Goal: Task Accomplishment & Management: Use online tool/utility

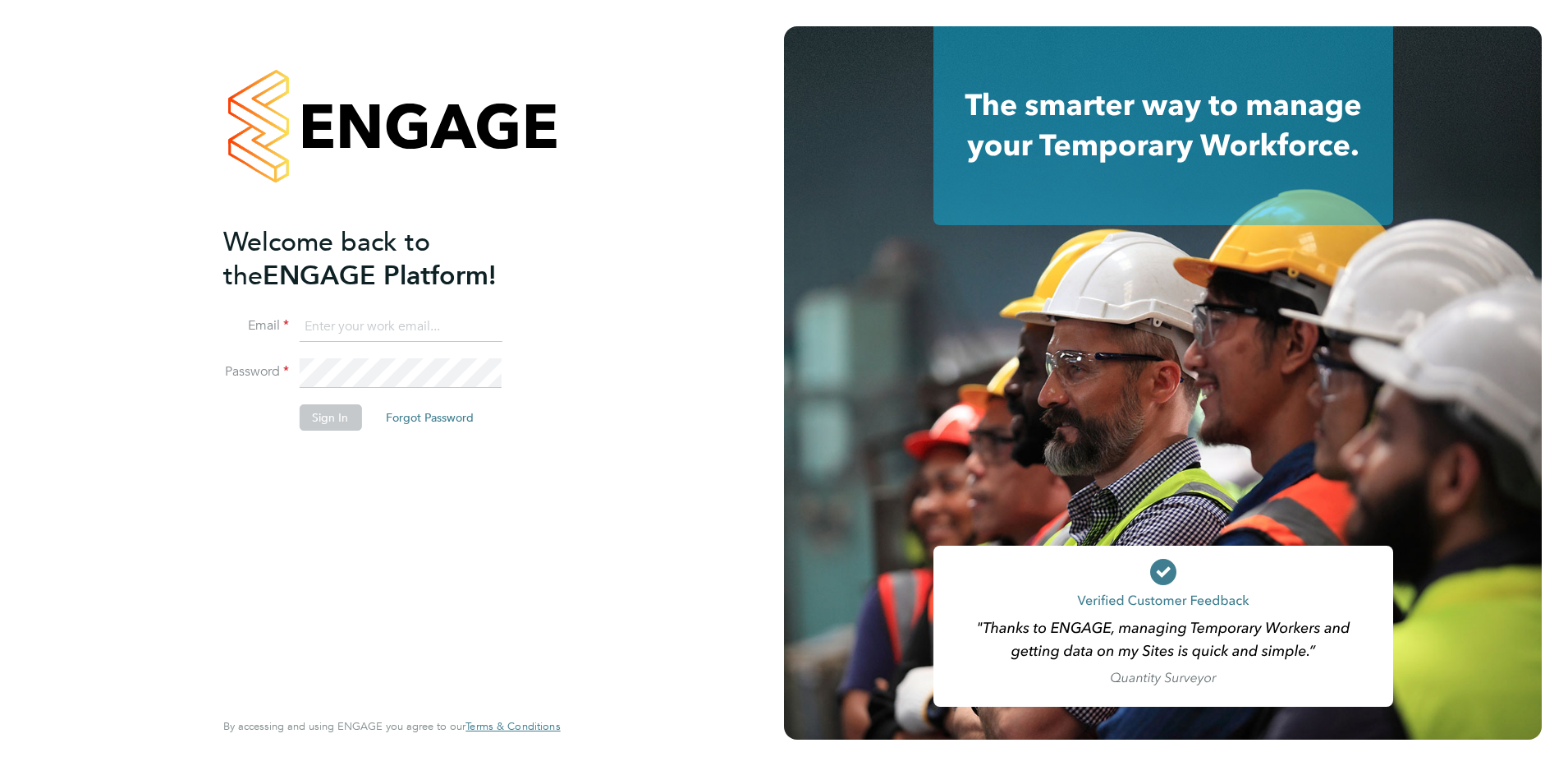
type input "[PERSON_NAME][EMAIL_ADDRESS][DOMAIN_NAME]"
click at [320, 412] on button "Sign In" at bounding box center [329, 417] width 63 height 26
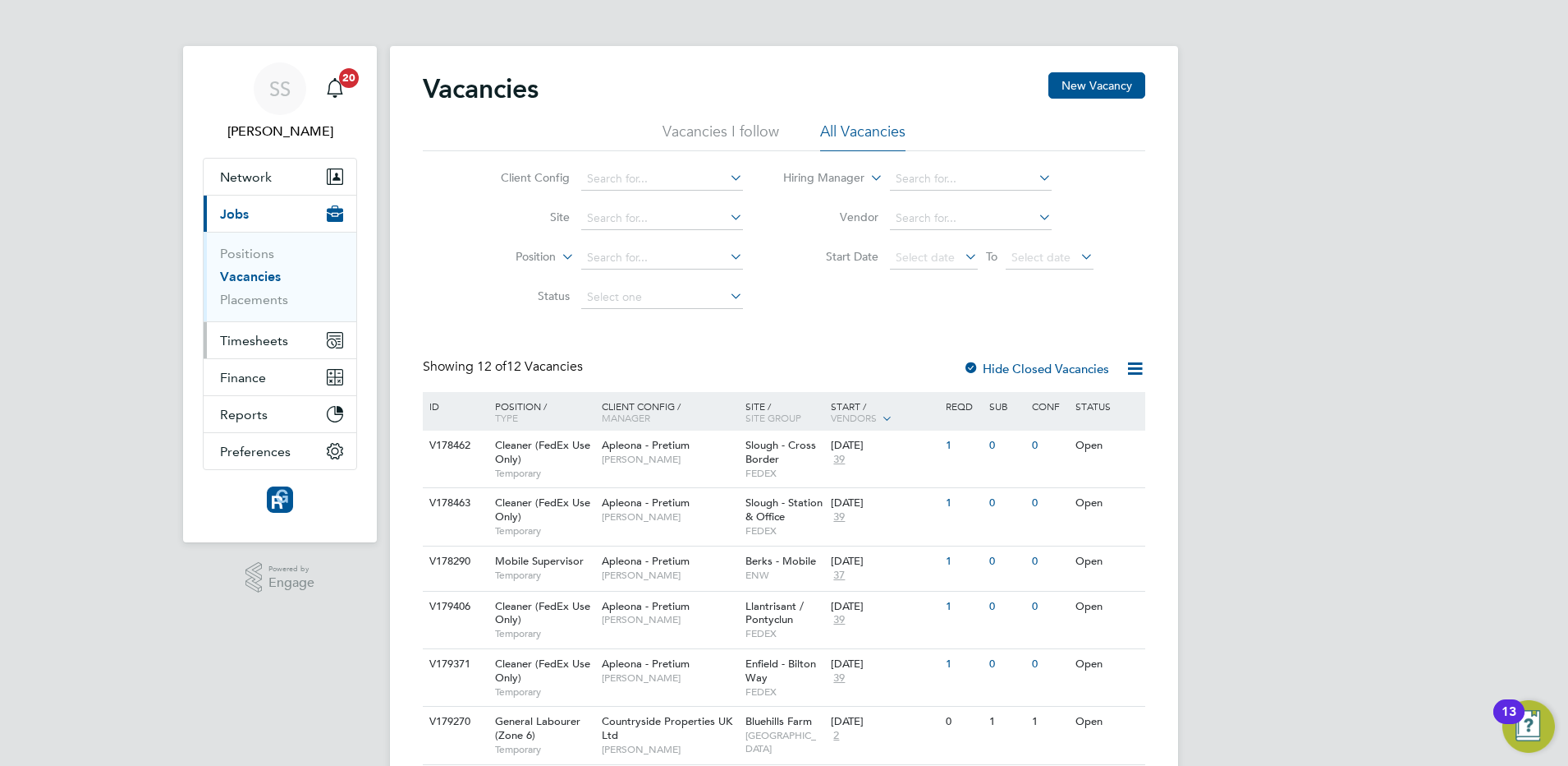
click at [253, 330] on button "Timesheets" at bounding box center [279, 340] width 153 height 36
click at [264, 339] on span "Timesheets" at bounding box center [254, 341] width 68 height 16
click at [269, 338] on span "Timesheets" at bounding box center [254, 341] width 68 height 16
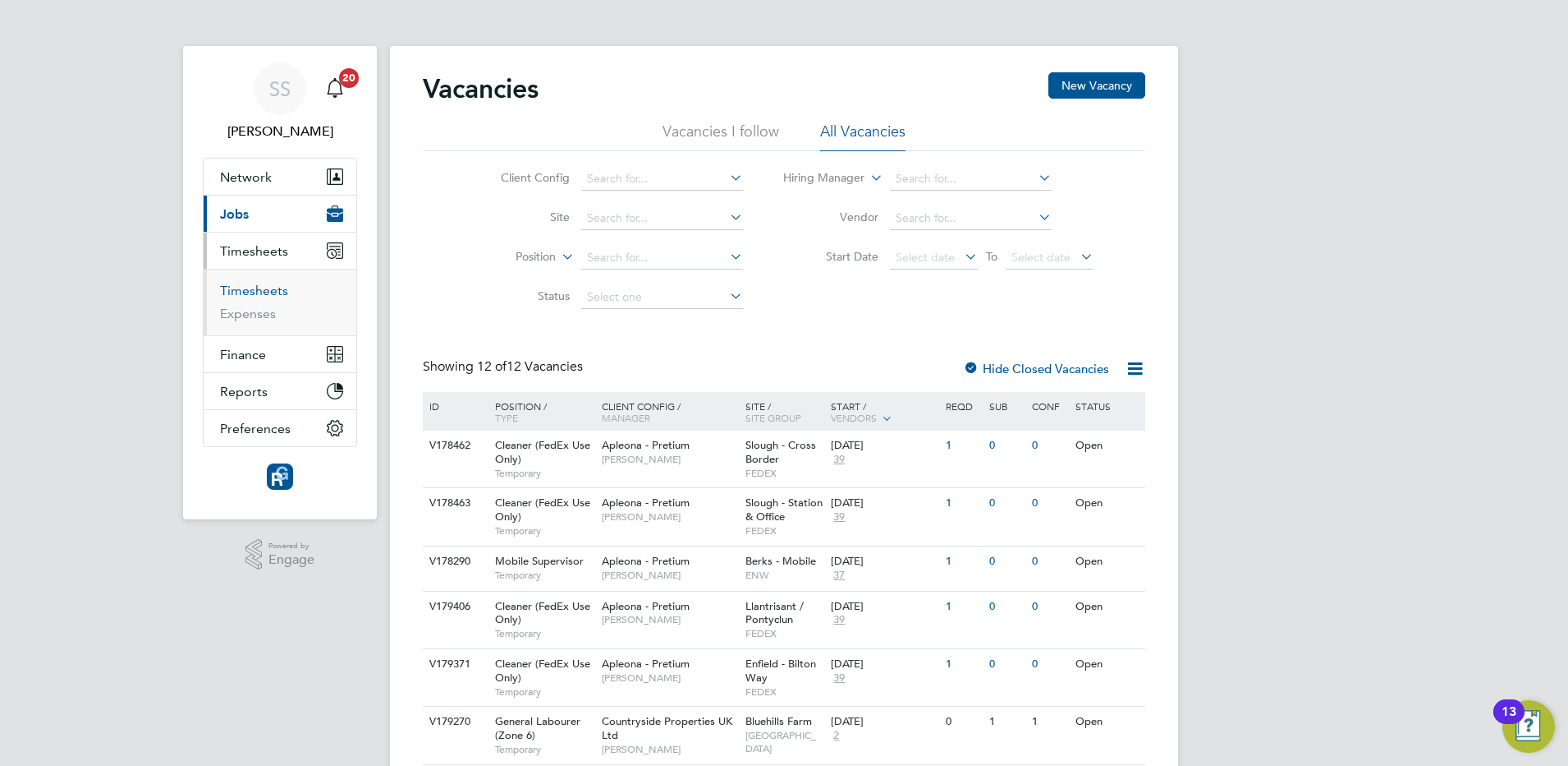
click at [251, 296] on link "Timesheets" at bounding box center [254, 291] width 68 height 16
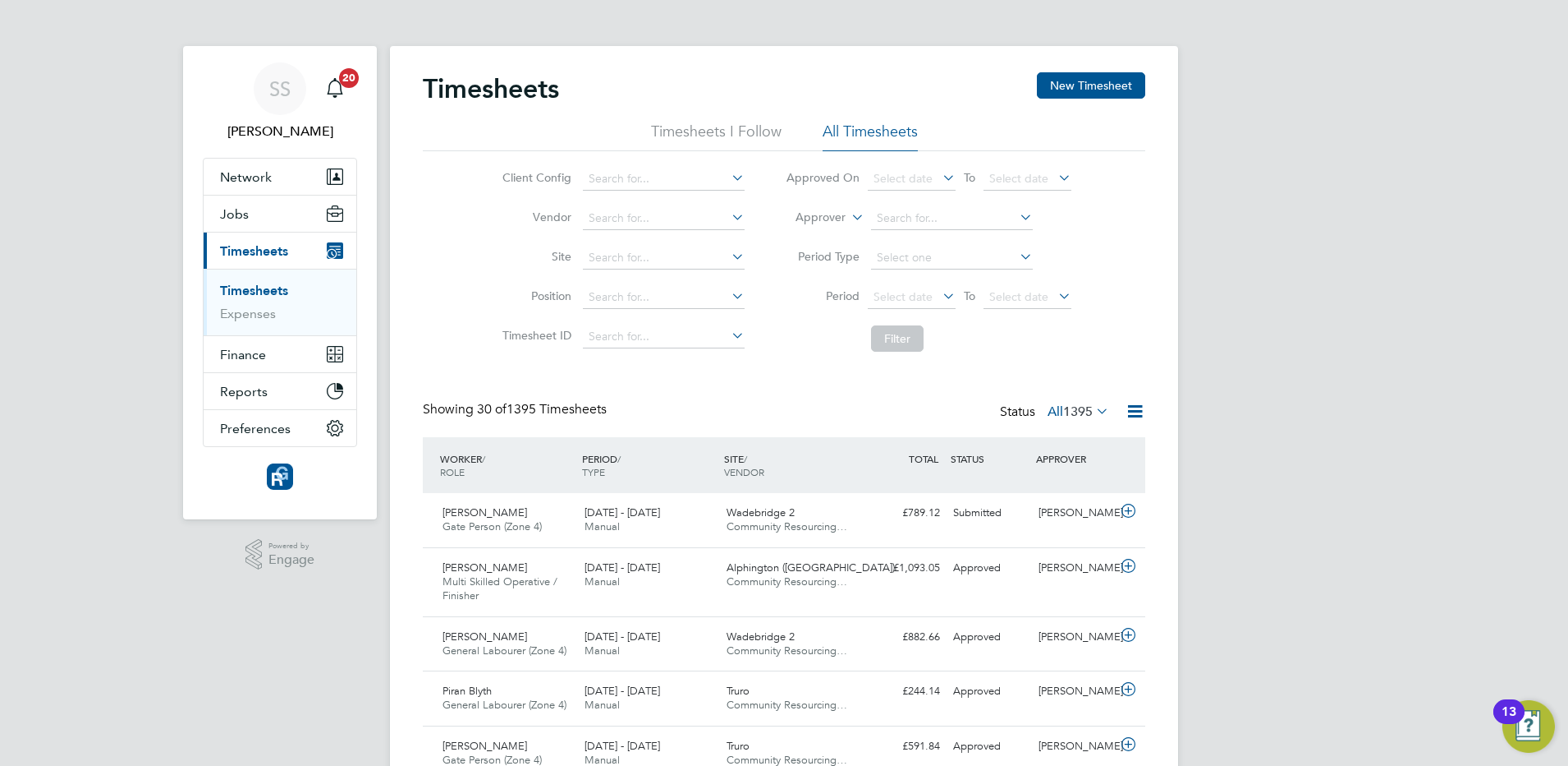
click at [1093, 412] on icon at bounding box center [1093, 410] width 0 height 23
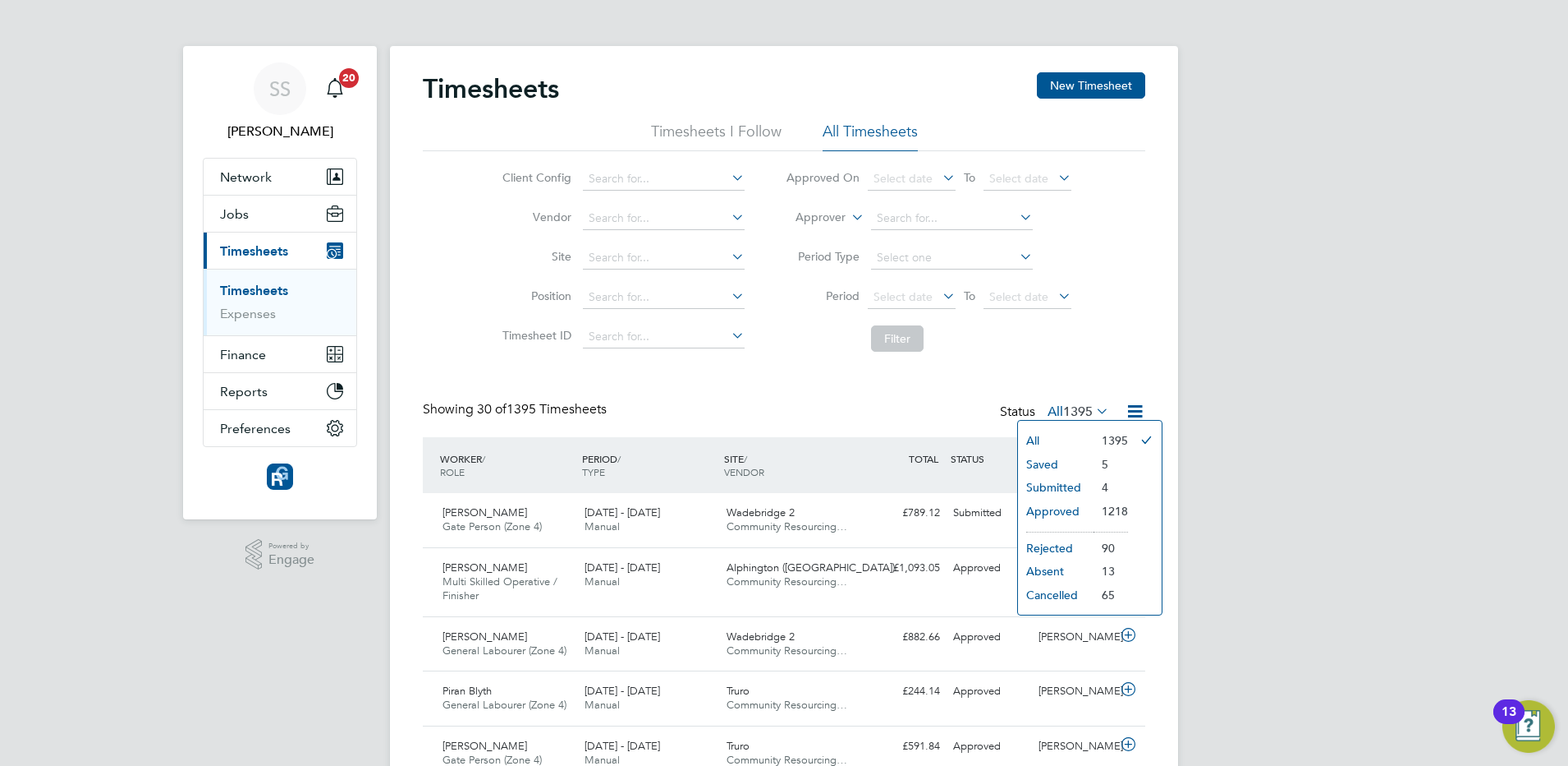
click at [1080, 507] on li "Approved" at bounding box center [1056, 510] width 76 height 23
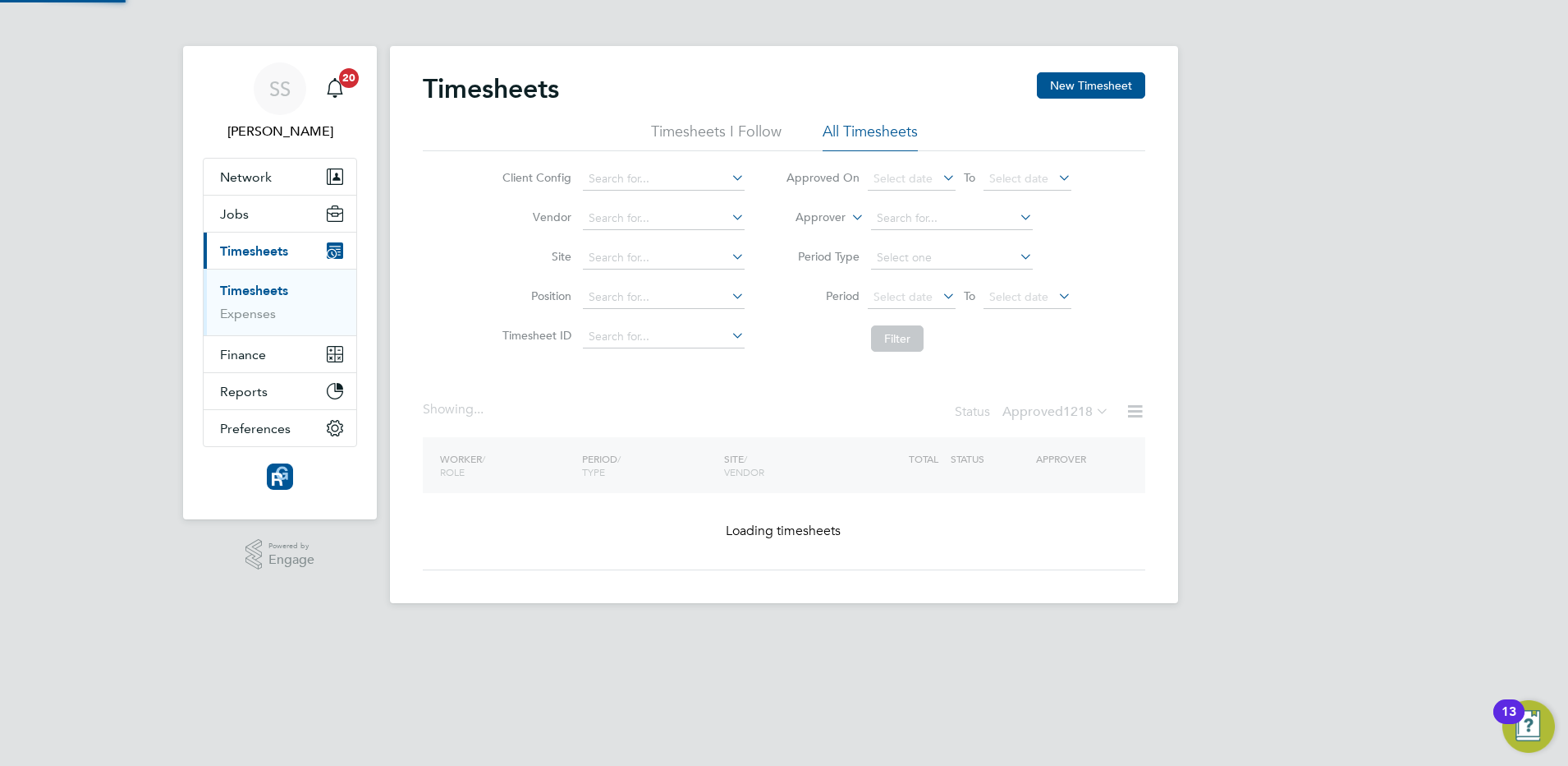
click at [924, 297] on span "Select date" at bounding box center [902, 297] width 59 height 15
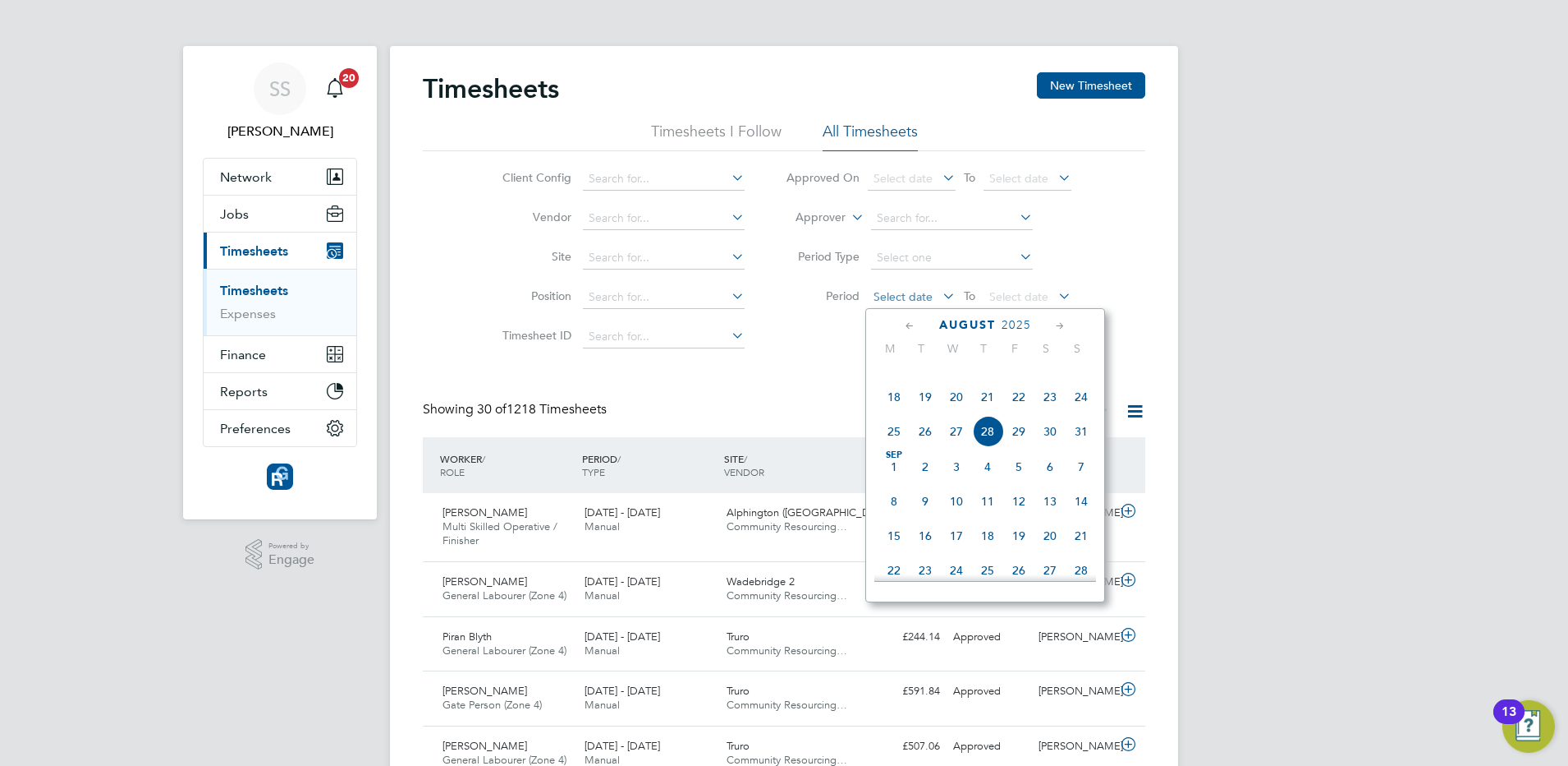
click at [920, 290] on span "Select date" at bounding box center [902, 297] width 59 height 15
click at [891, 412] on span "18" at bounding box center [893, 396] width 31 height 31
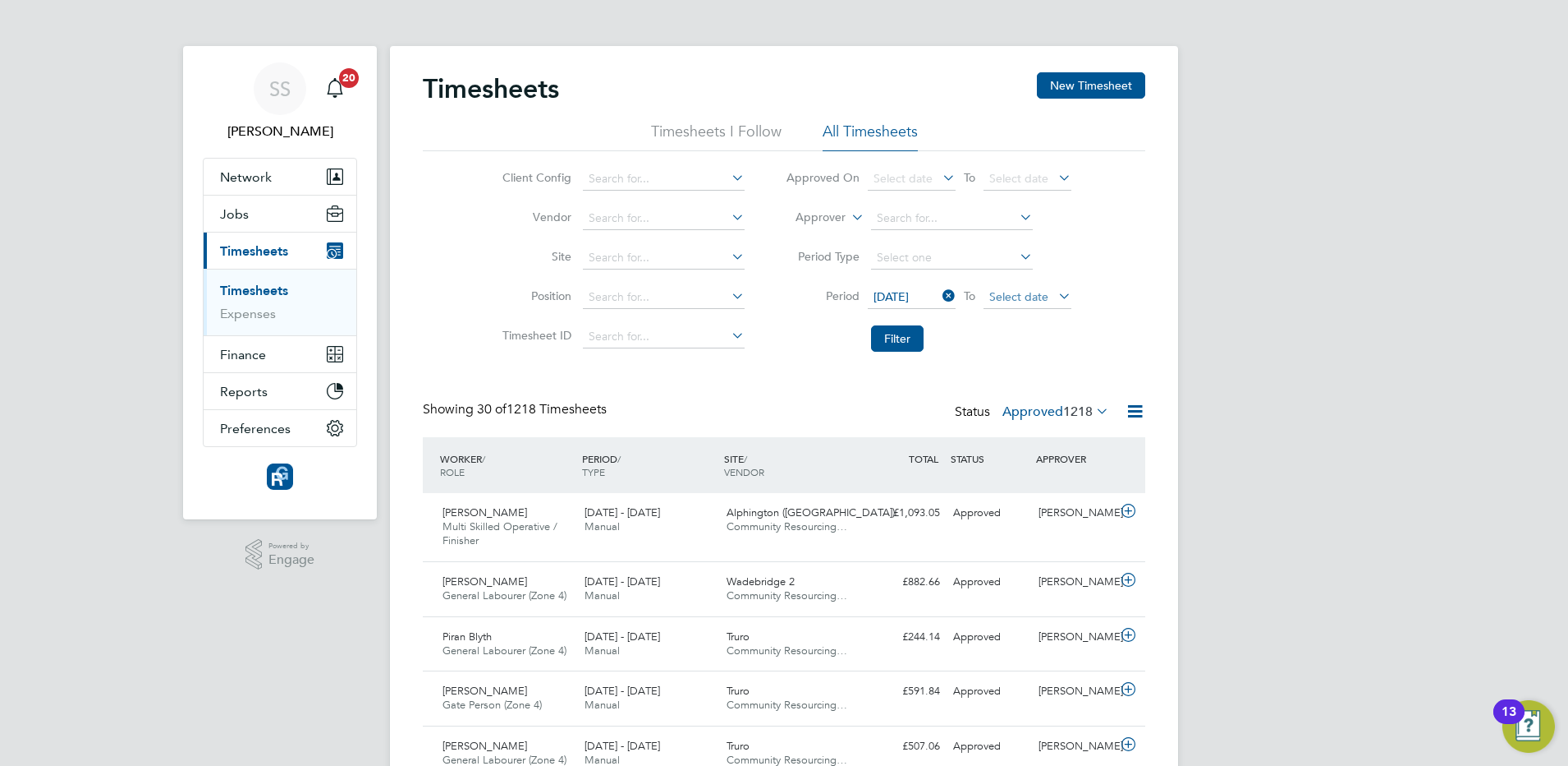
click at [1030, 294] on span "Select date" at bounding box center [1018, 297] width 59 height 15
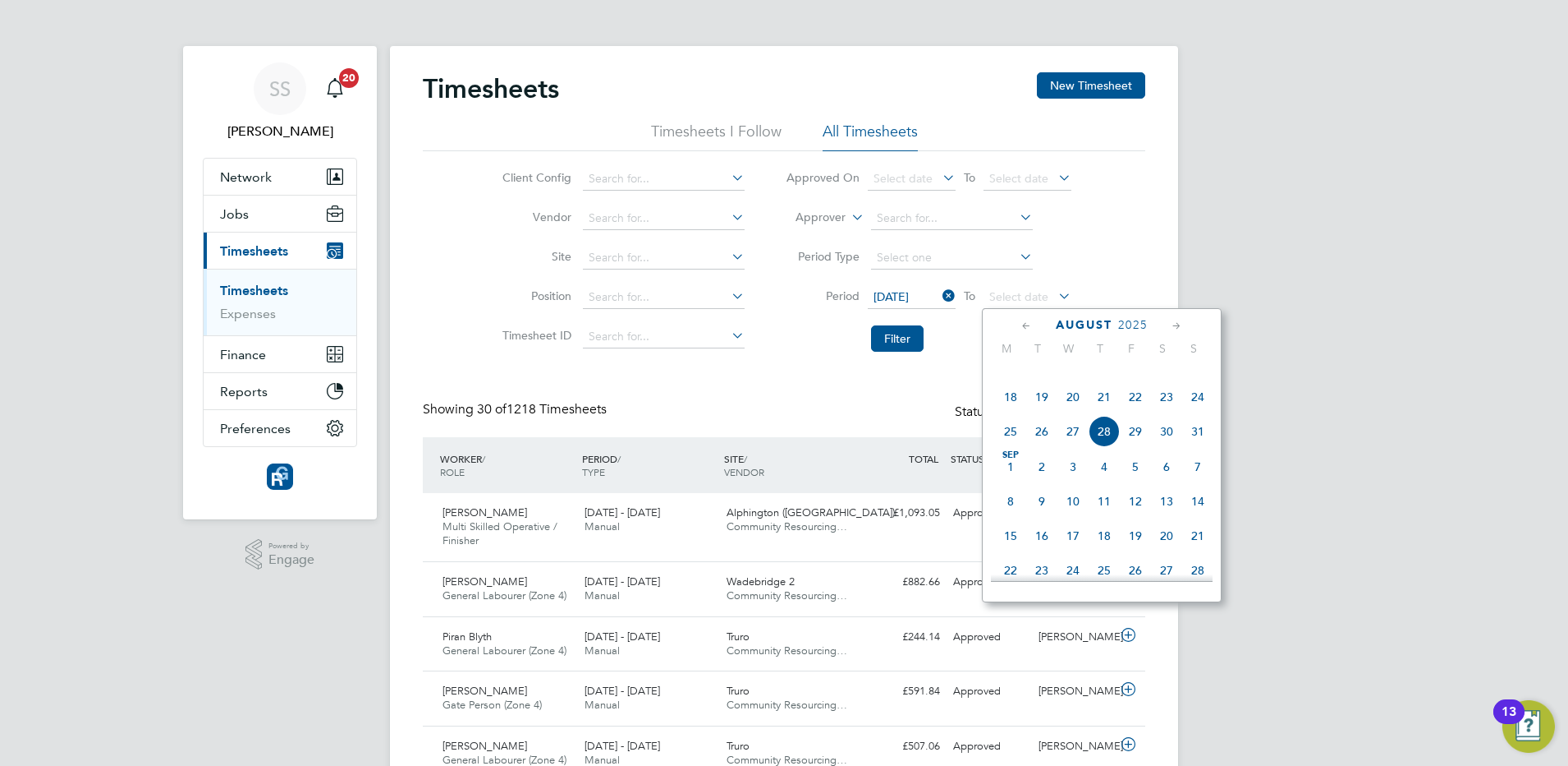
click at [1192, 412] on span "24" at bounding box center [1198, 396] width 31 height 31
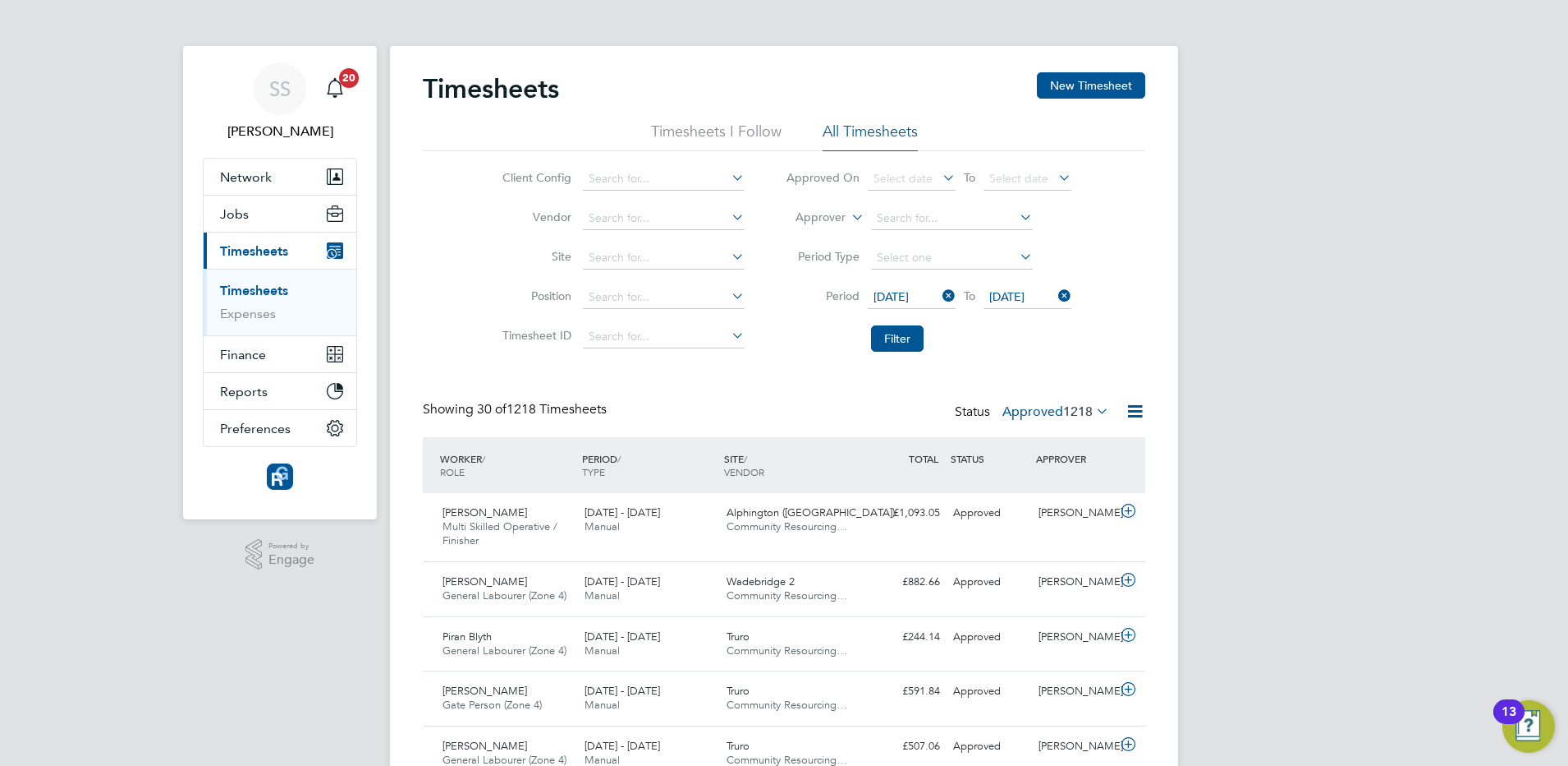
click at [1133, 341] on div "Client Config Vendor Site Position Timesheet ID Approved On Select date To Sele…" at bounding box center [784, 255] width 723 height 209
click at [909, 339] on button "Filter" at bounding box center [897, 339] width 53 height 26
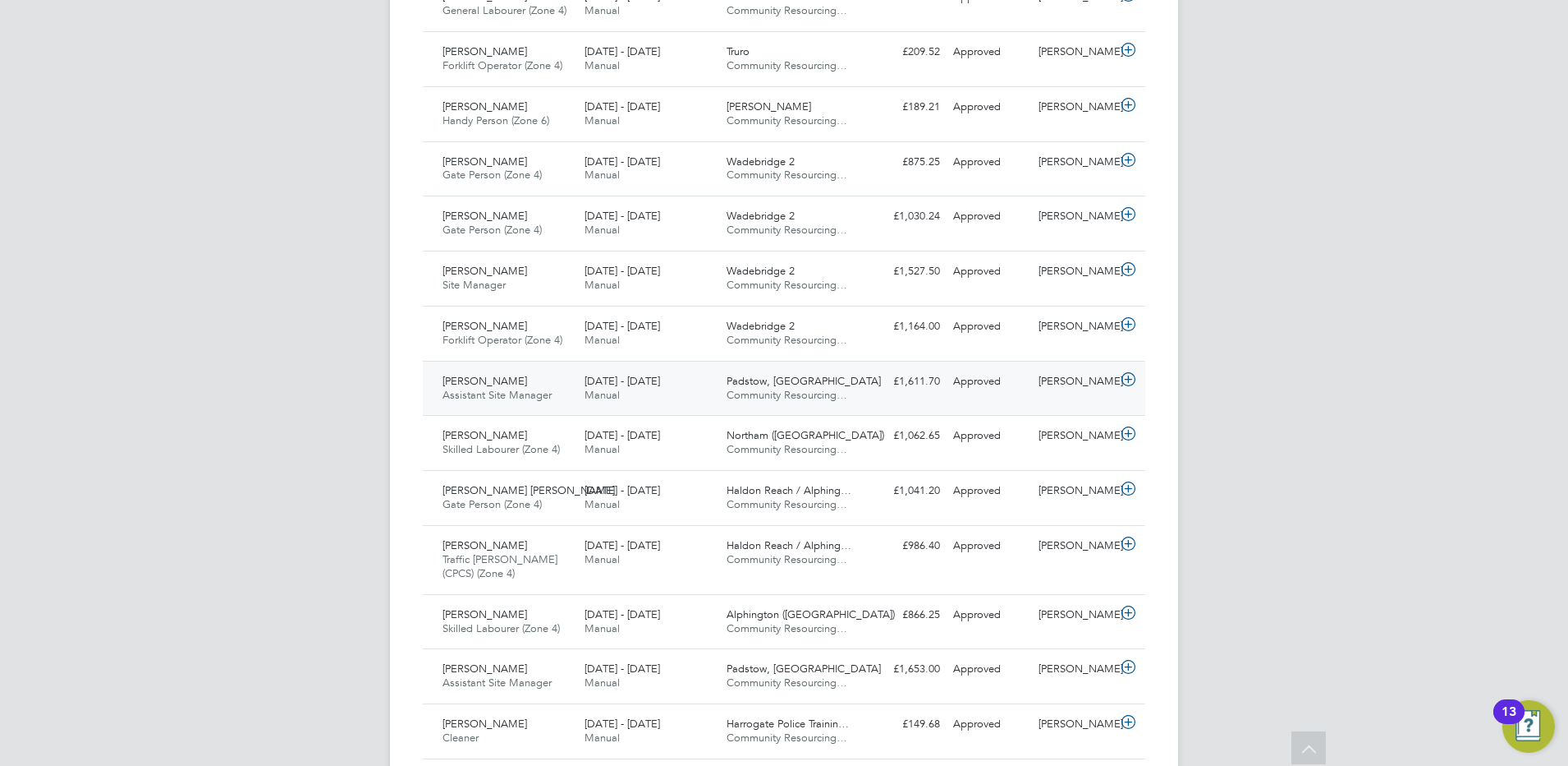
click at [488, 383] on div "Peter Hall Assistant Site Manager 18 - 24 Aug 2025" at bounding box center [507, 388] width 142 height 41
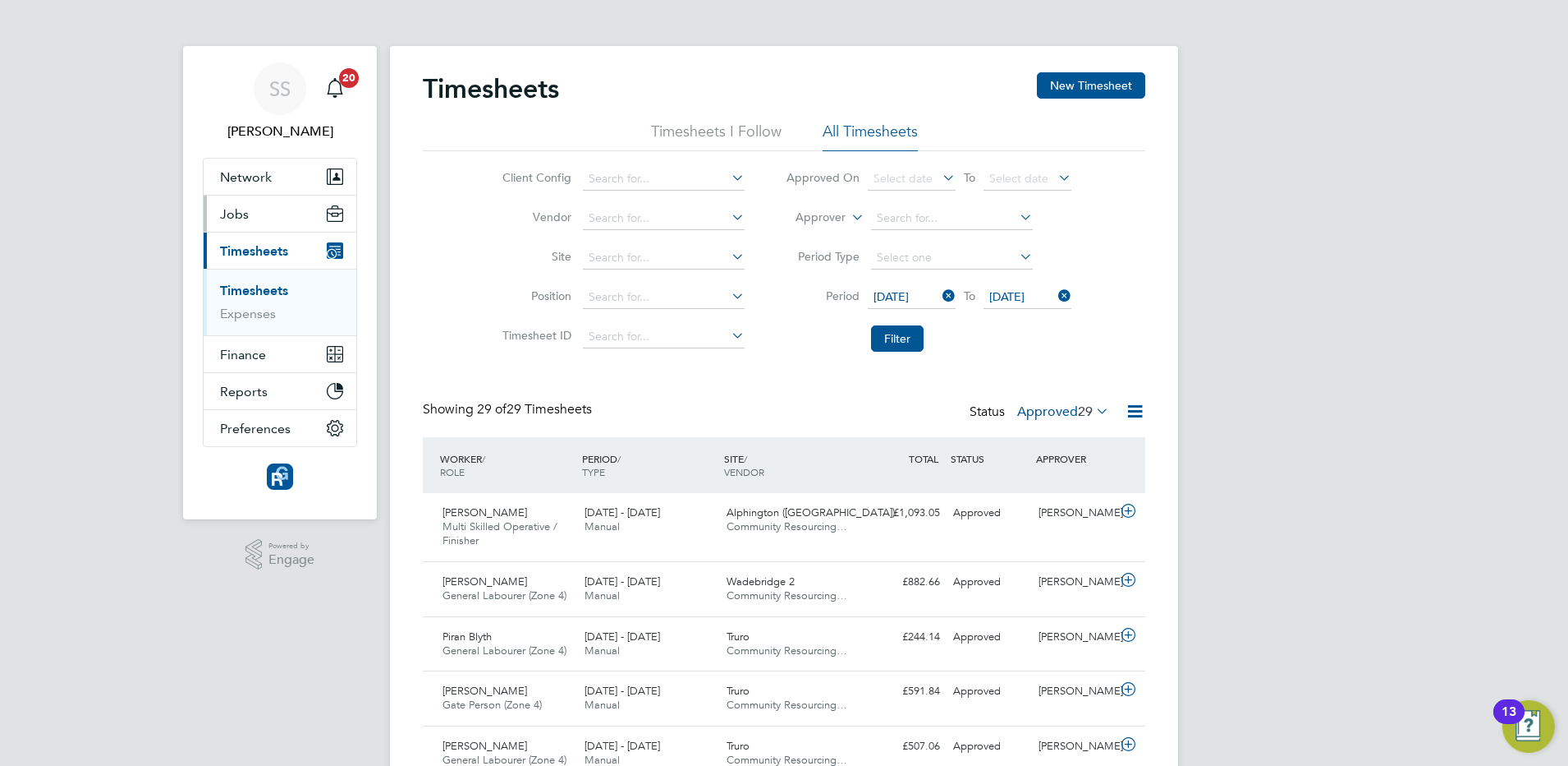
click at [251, 218] on button "Jobs" at bounding box center [279, 214] width 153 height 36
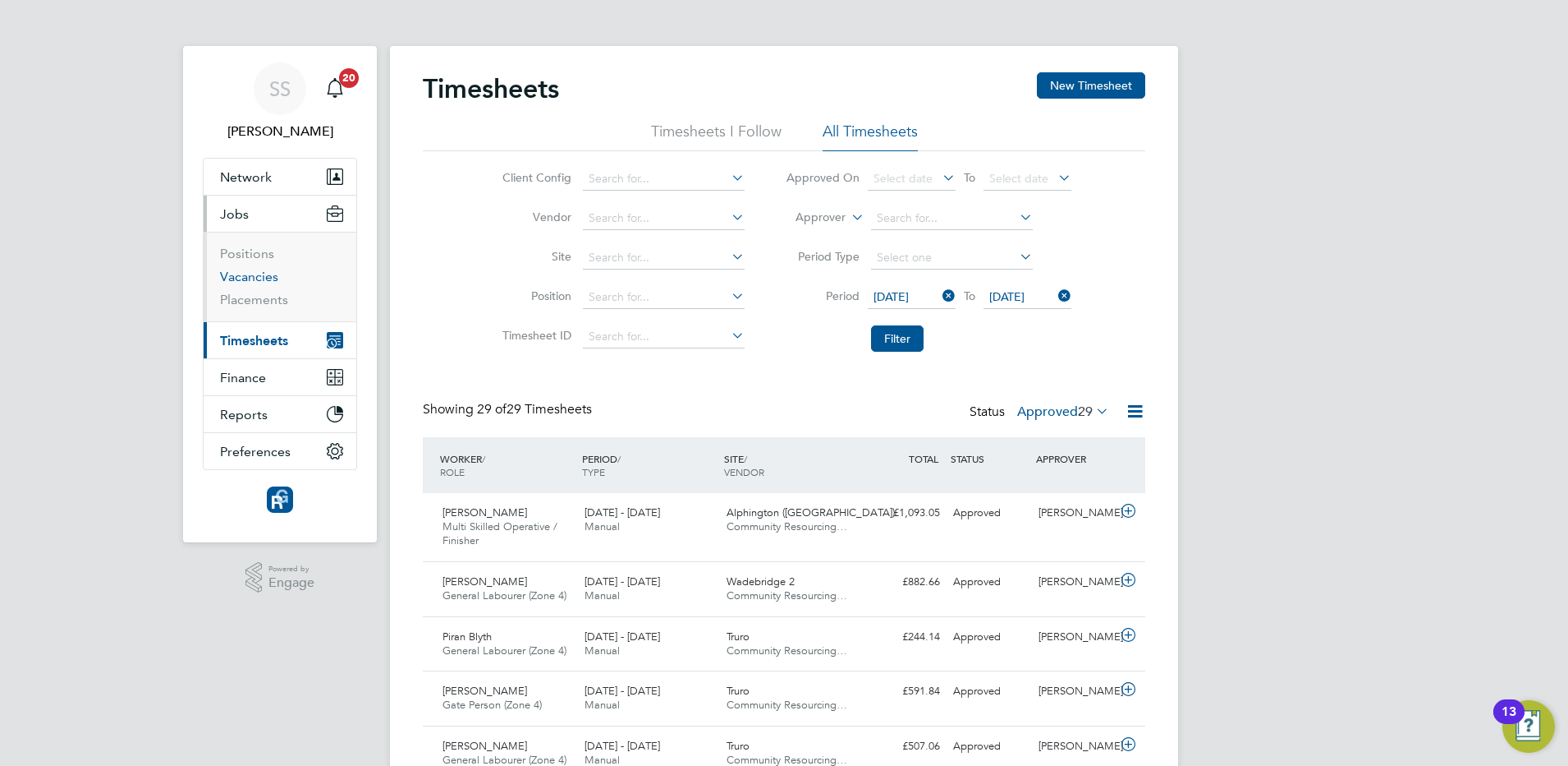
click at [253, 278] on link "Vacancies" at bounding box center [249, 277] width 58 height 16
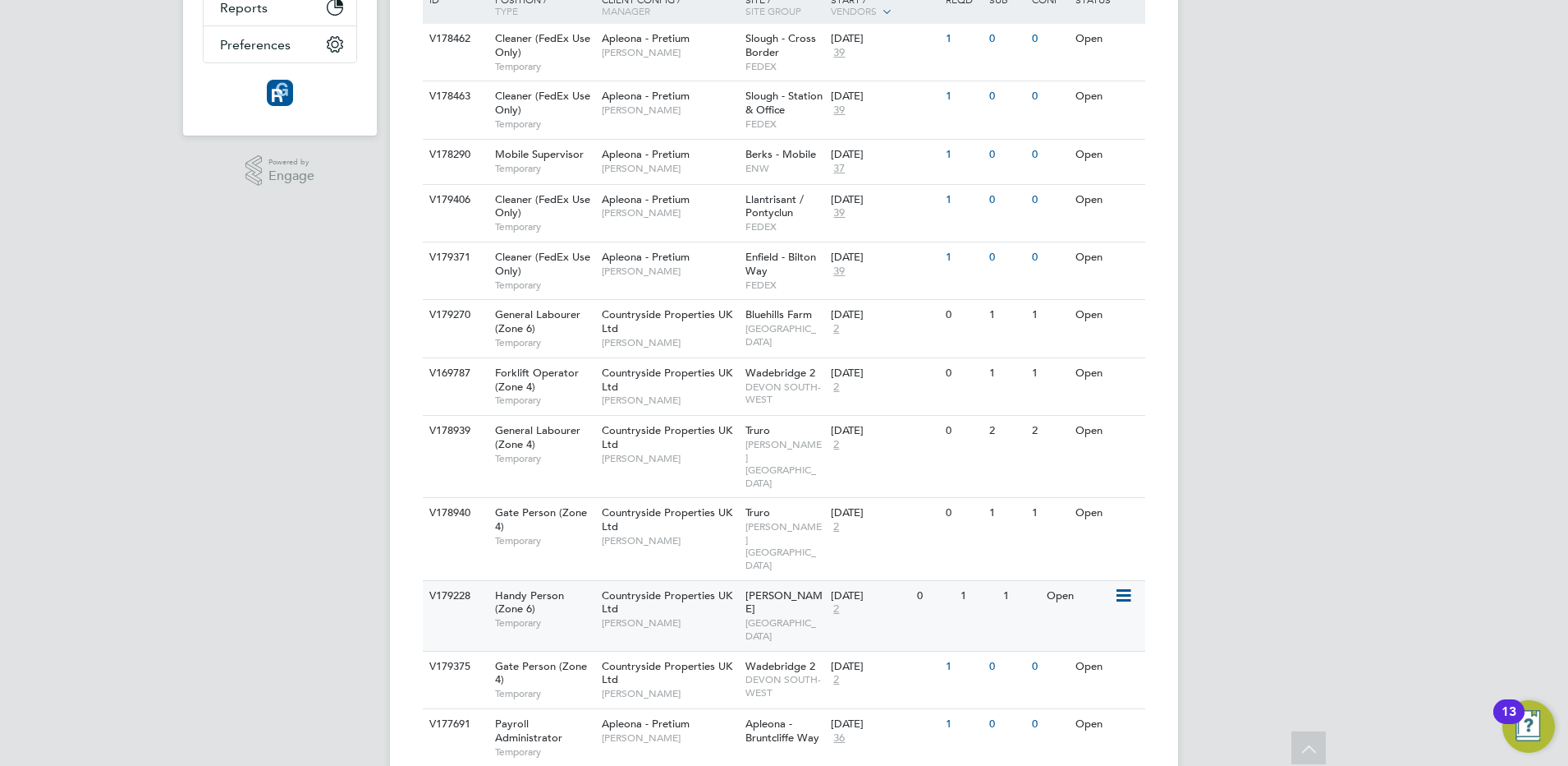
click at [480, 581] on div "V179228" at bounding box center [454, 596] width 58 height 30
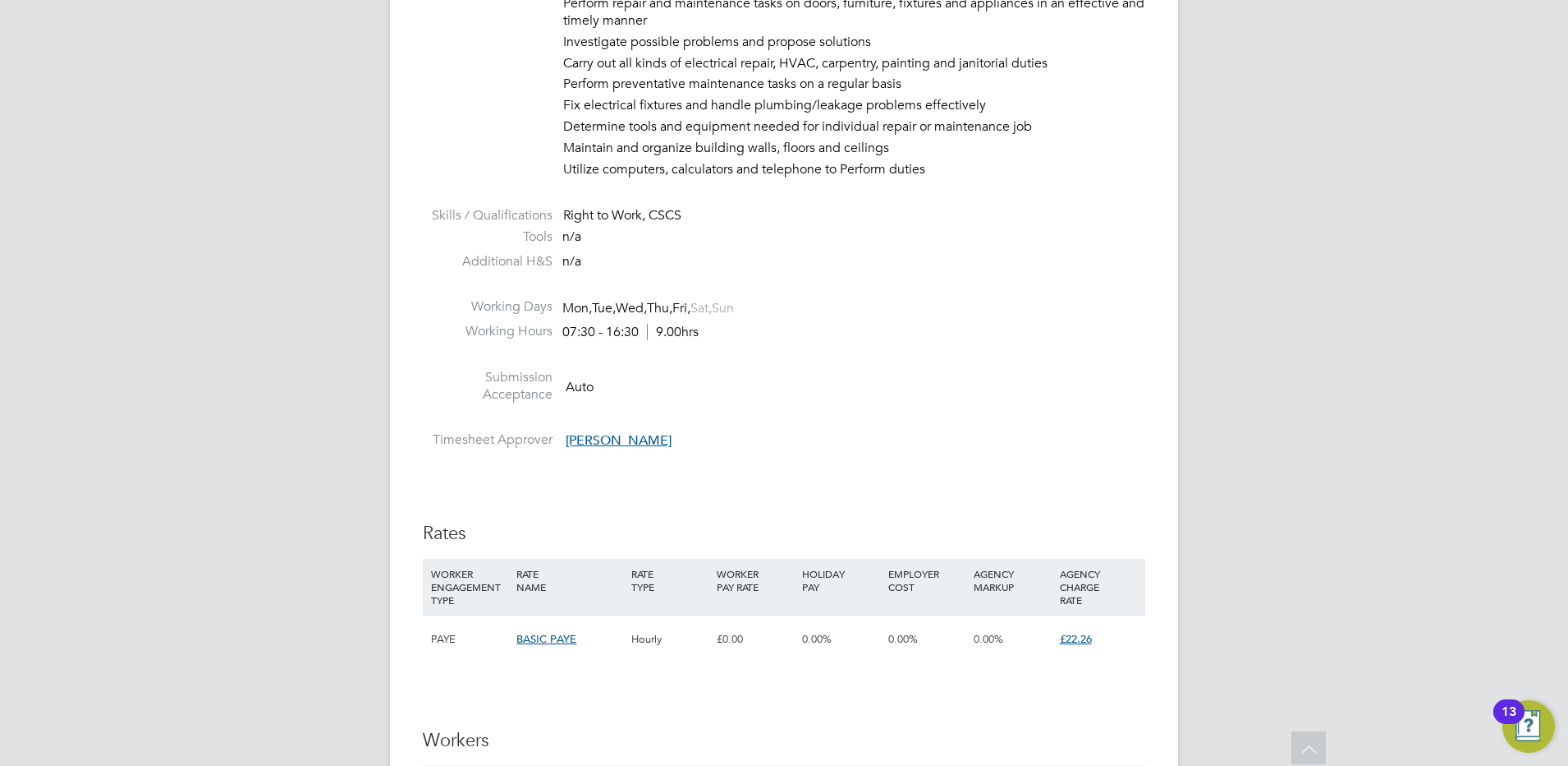
scroll to position [925, 0]
